Goal: Task Accomplishment & Management: Complete application form

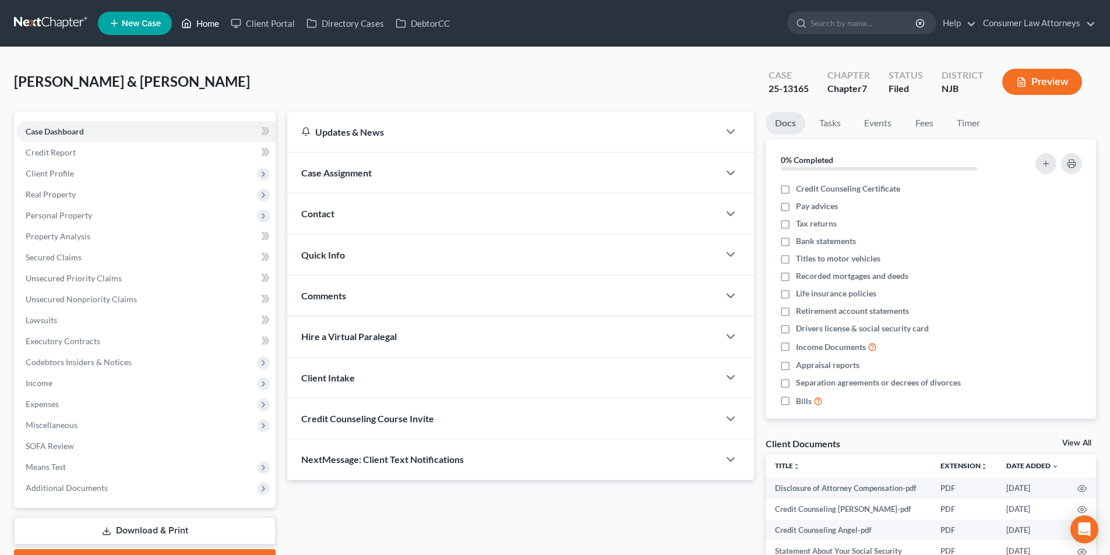
click at [209, 21] on link "Home" at bounding box center [200, 23] width 50 height 21
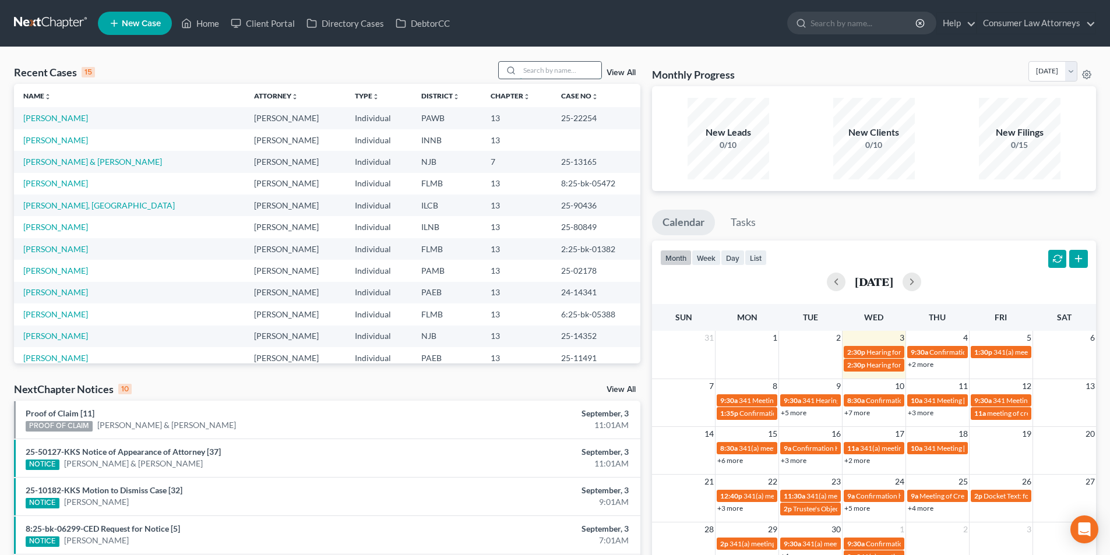
click at [552, 72] on input "search" at bounding box center [561, 70] width 82 height 17
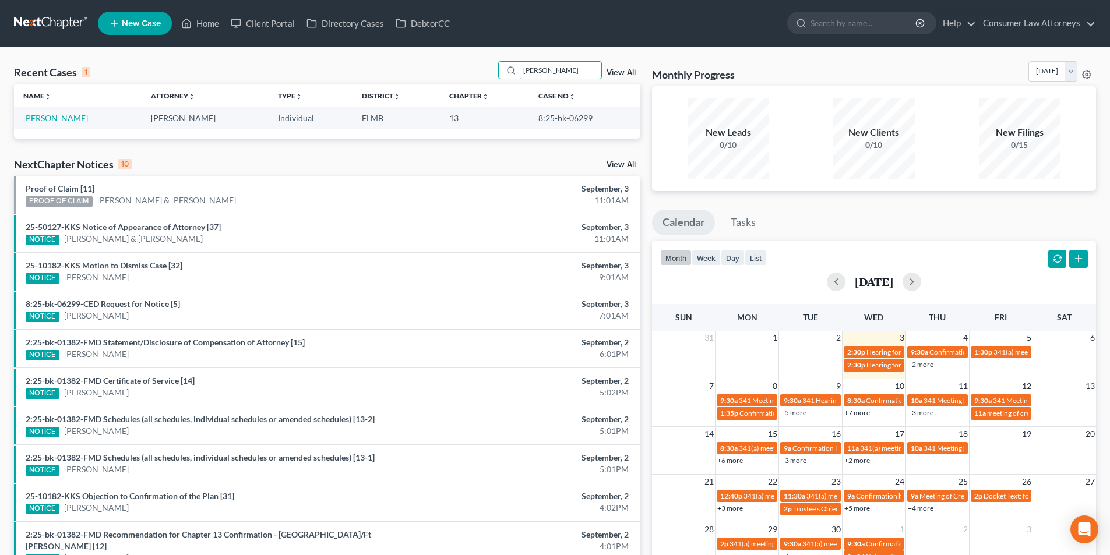
type input "[PERSON_NAME]"
click at [55, 117] on link "[PERSON_NAME]" at bounding box center [55, 118] width 65 height 10
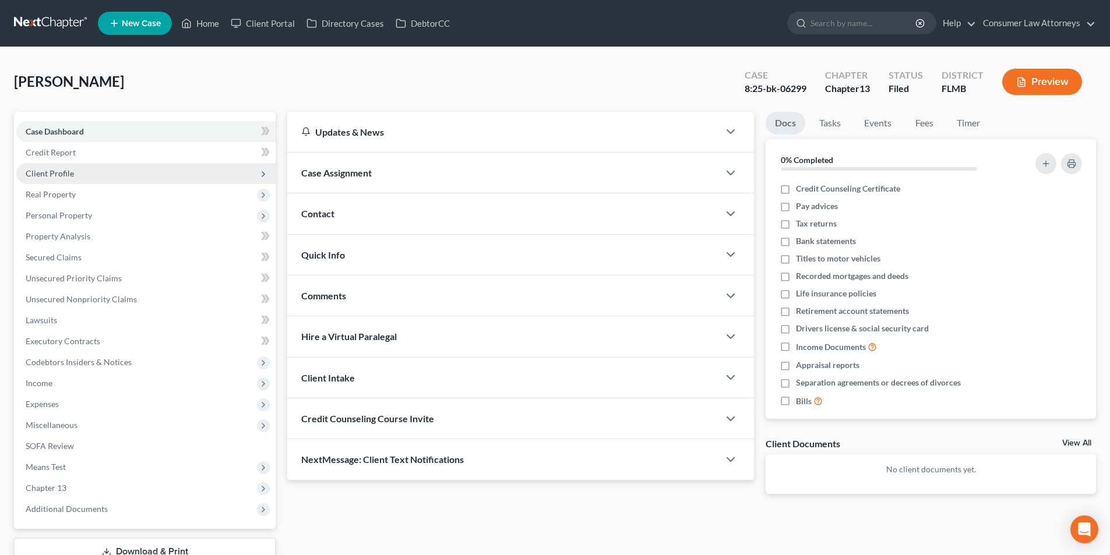
click at [61, 178] on span "Client Profile" at bounding box center [145, 173] width 259 height 21
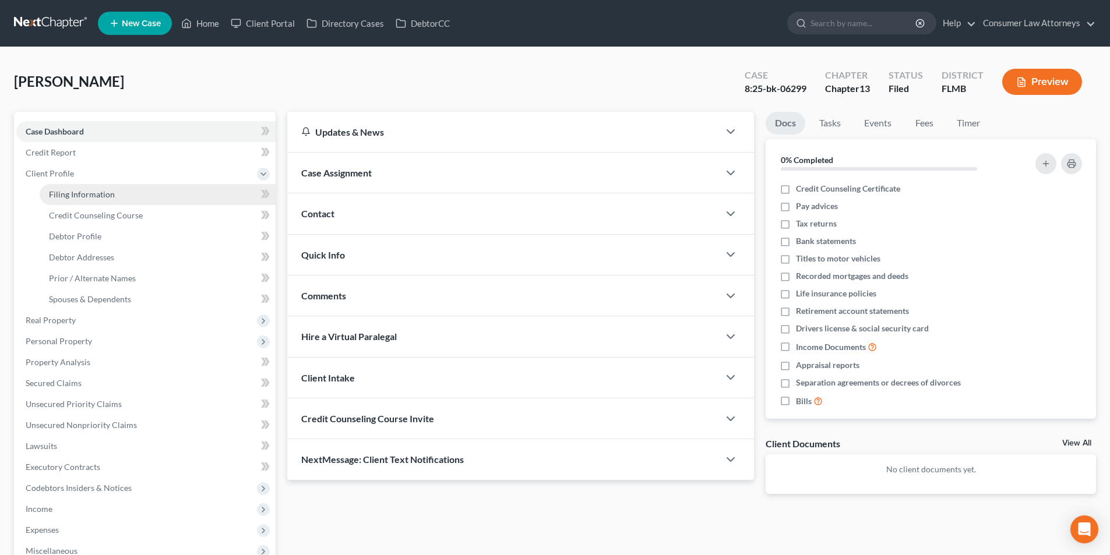
click at [69, 193] on span "Filing Information" at bounding box center [82, 194] width 66 height 10
select select "1"
select select "0"
select select "3"
select select "15"
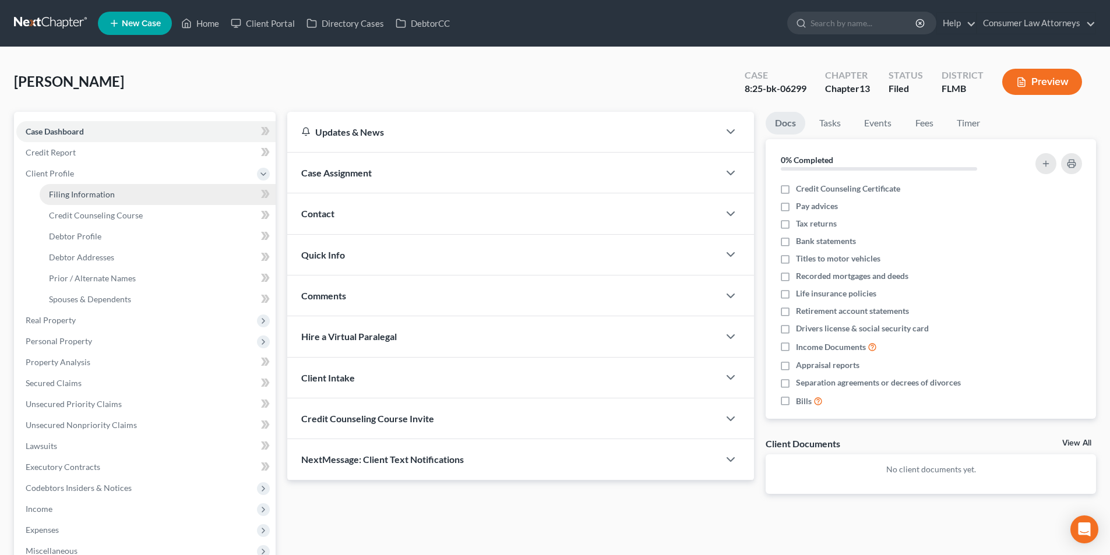
select select "0"
select select "9"
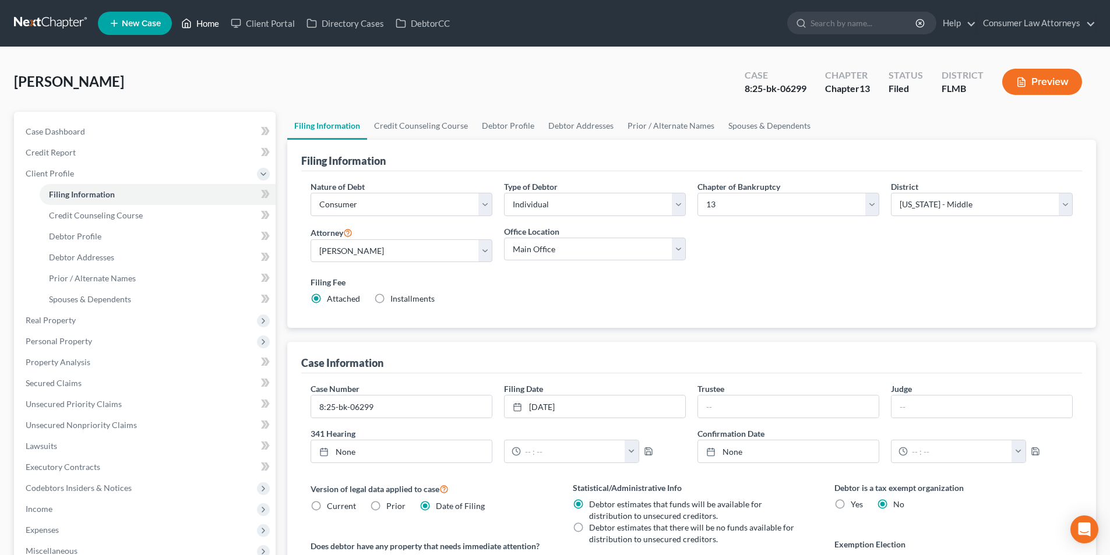
click at [212, 24] on link "Home" at bounding box center [200, 23] width 50 height 21
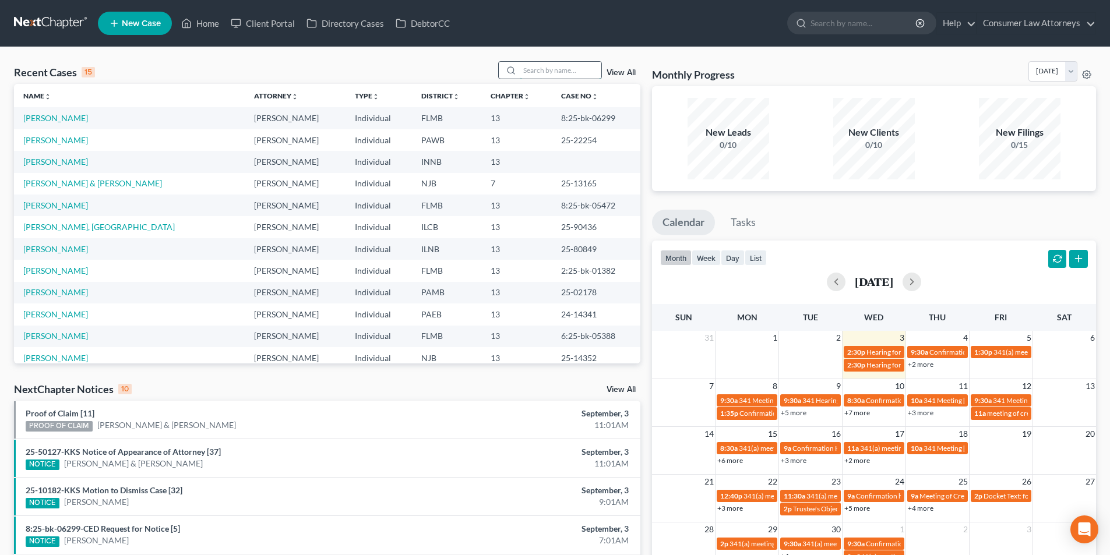
click at [549, 73] on input "search" at bounding box center [561, 70] width 82 height 17
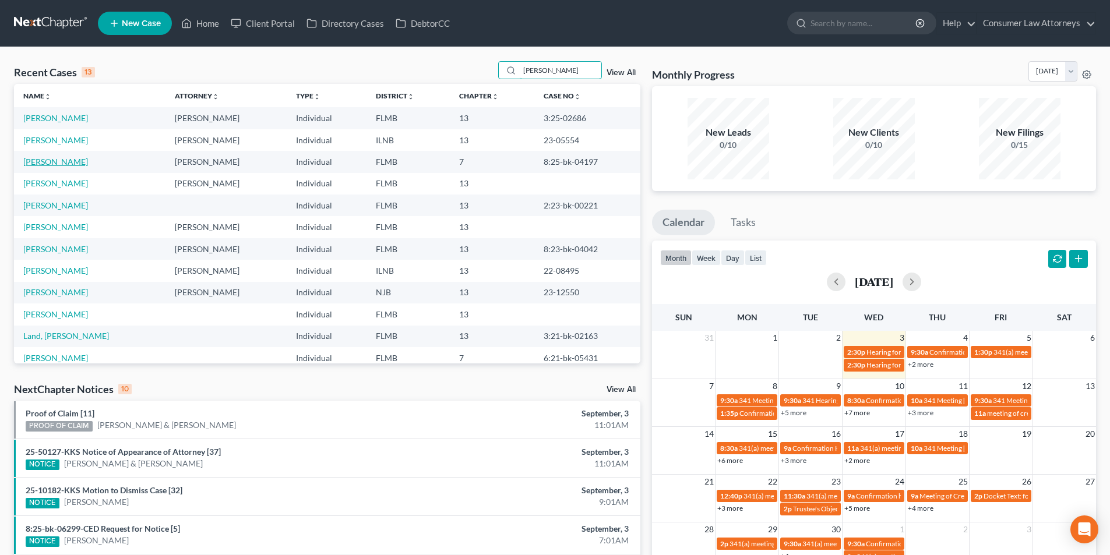
type input "[PERSON_NAME]"
click at [60, 162] on link "[PERSON_NAME]" at bounding box center [55, 162] width 65 height 10
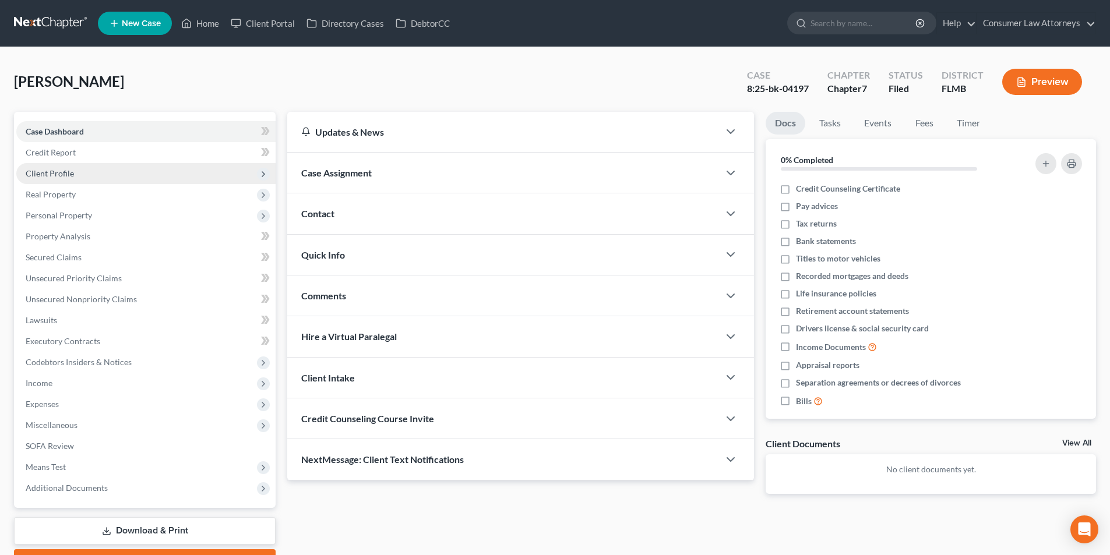
click at [65, 172] on span "Client Profile" at bounding box center [50, 173] width 48 height 10
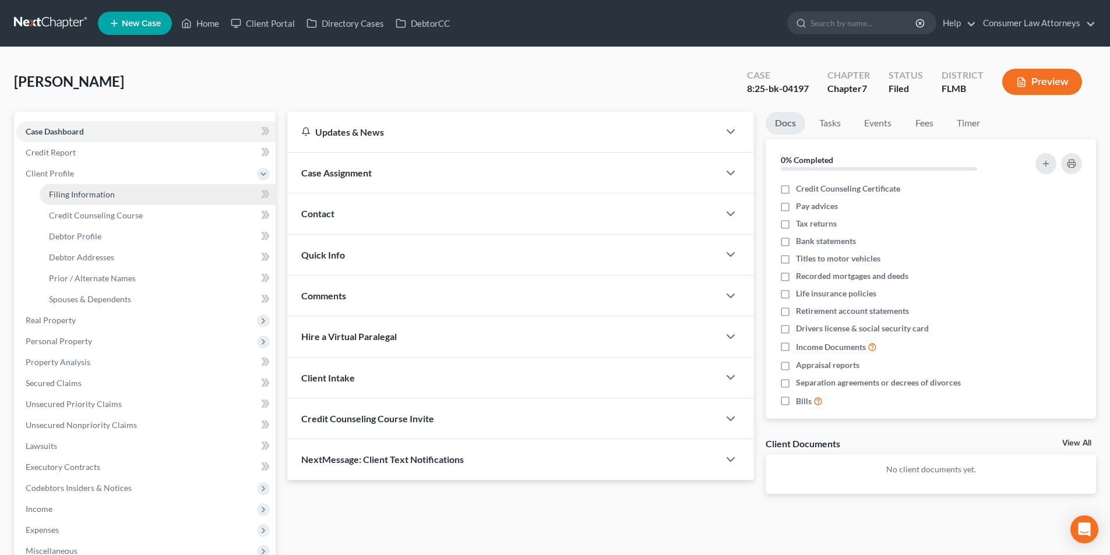
click at [68, 193] on span "Filing Information" at bounding box center [82, 194] width 66 height 10
select select "1"
select select "0"
select select "15"
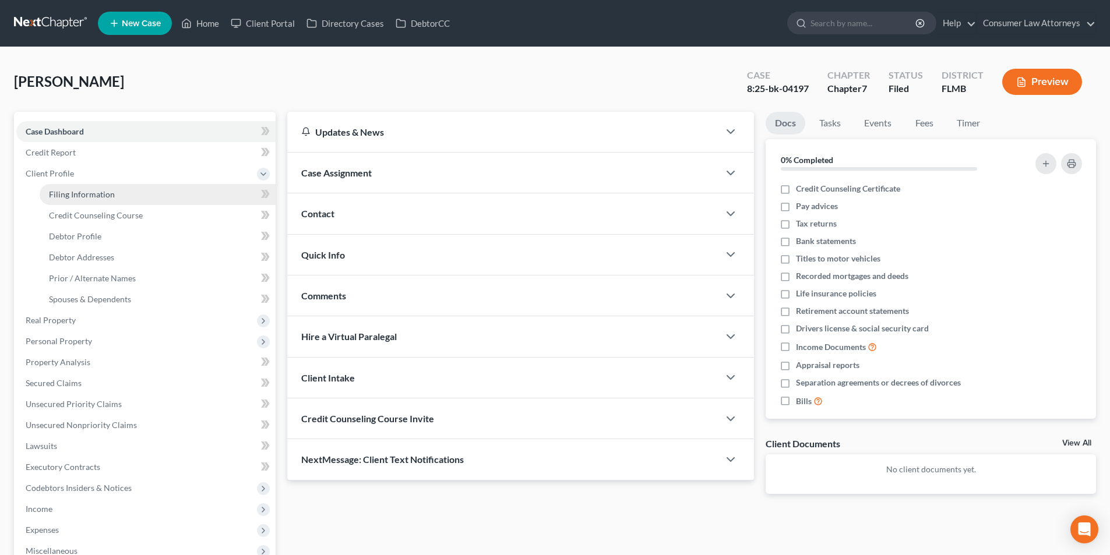
select select "0"
select select "9"
